Goal: Find specific page/section: Find specific page/section

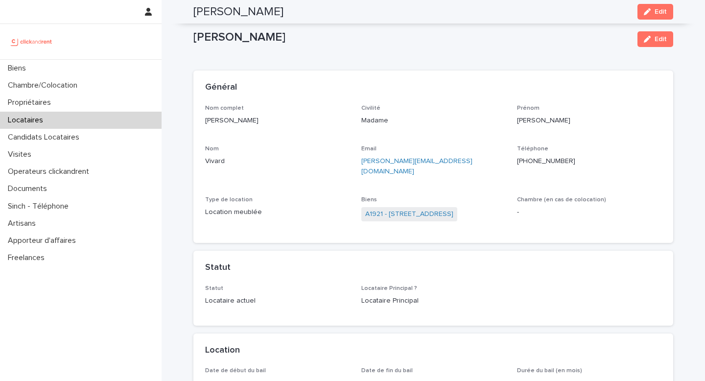
scroll to position [1222, 0]
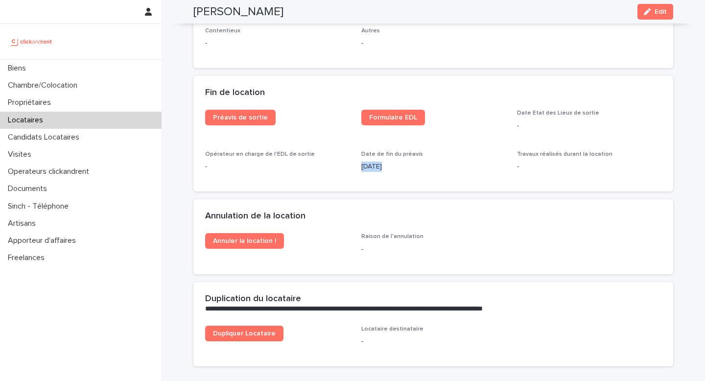
click at [51, 121] on div "Locataires" at bounding box center [81, 120] width 162 height 17
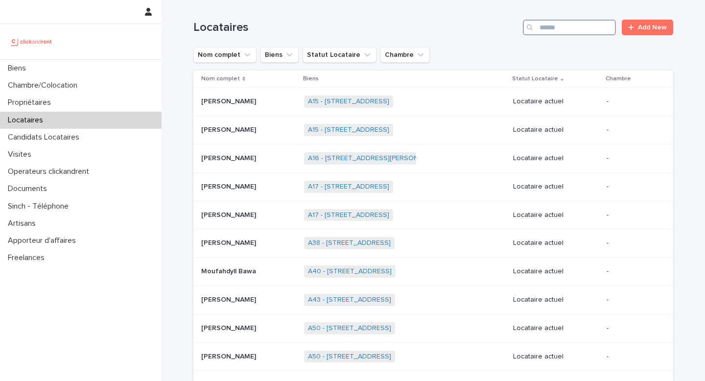
click at [576, 23] on input "Search" at bounding box center [569, 28] width 93 height 16
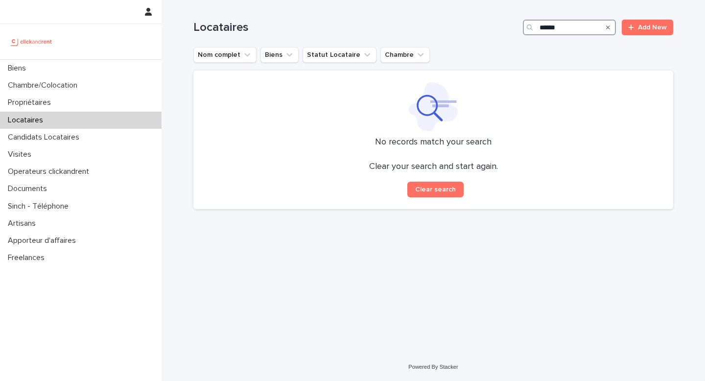
drag, startPoint x: 570, startPoint y: 28, endPoint x: 482, endPoint y: 26, distance: 87.7
click at [482, 28] on div "Locataires ****** Add New" at bounding box center [434, 28] width 480 height 16
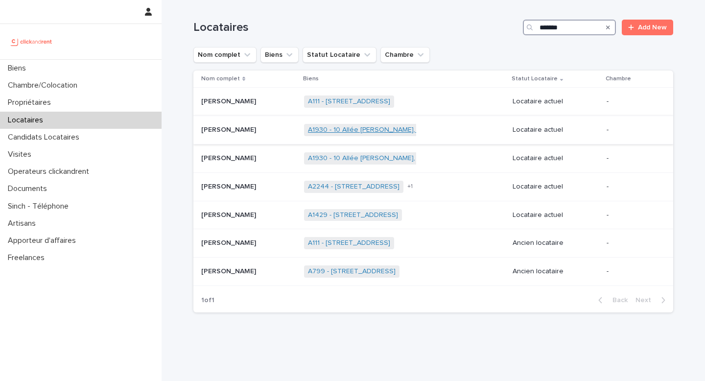
type input "*******"
click at [393, 132] on link "A1930 - 10 Allée [PERSON_NAME], Noisy-le-Grand 93160" at bounding box center [396, 130] width 177 height 8
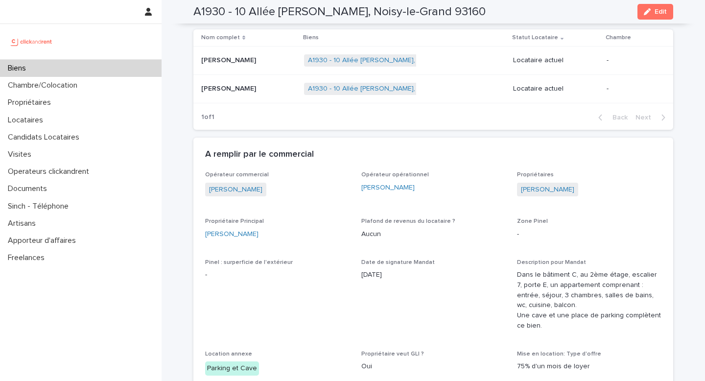
scroll to position [400, 0]
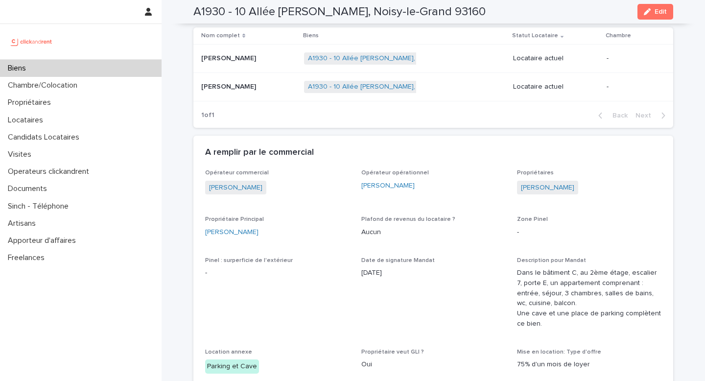
click at [296, 60] on p at bounding box center [248, 58] width 95 height 8
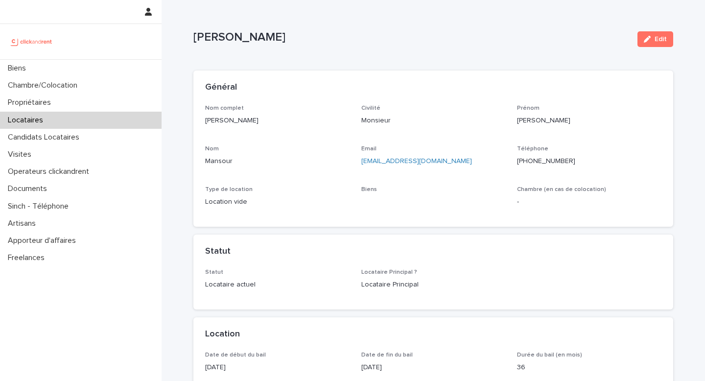
click at [563, 159] on ringoverc2c-number-84e06f14122c "[PHONE_NUMBER]" at bounding box center [546, 161] width 58 height 7
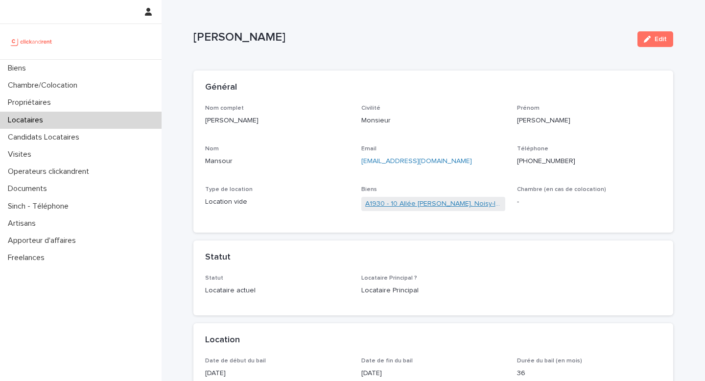
click at [421, 202] on link "A1930 - 10 Allée [PERSON_NAME], Noisy-le-Grand 93160" at bounding box center [433, 204] width 137 height 10
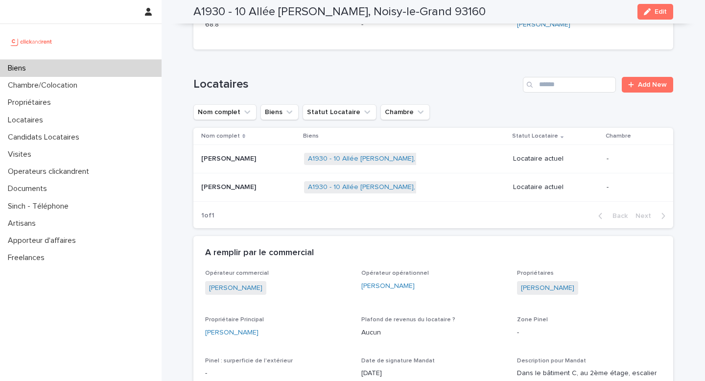
scroll to position [300, 0]
